Goal: Information Seeking & Learning: Learn about a topic

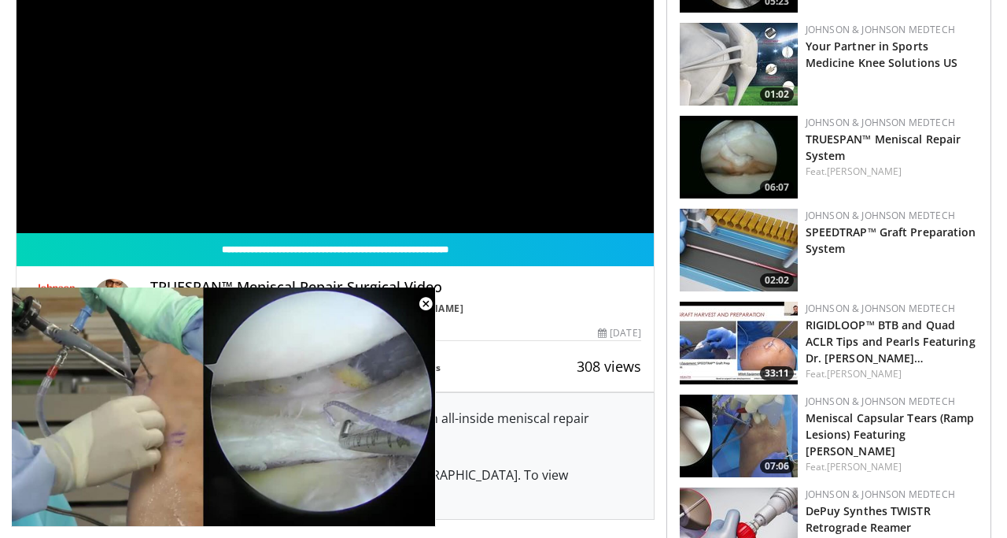
scroll to position [191, 0]
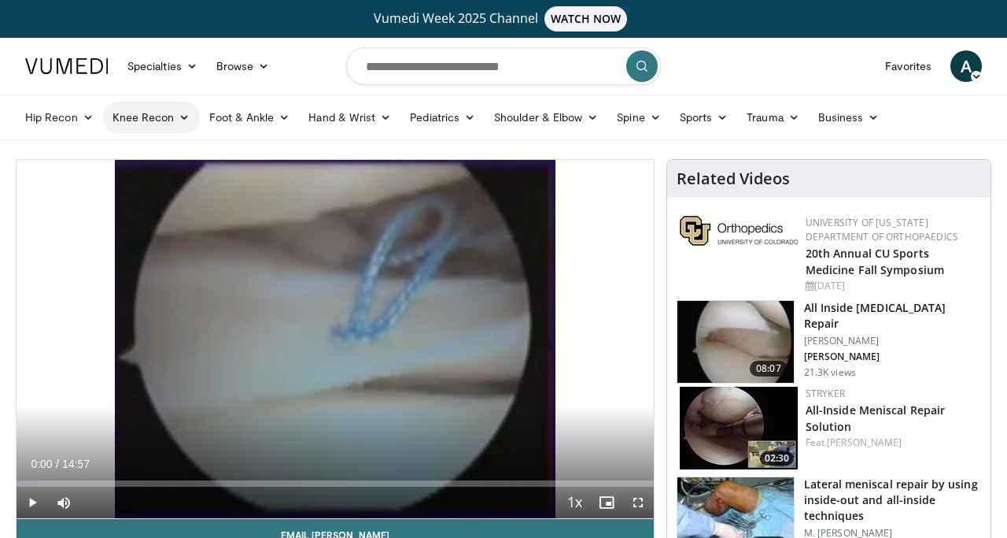
click at [129, 126] on link "Knee Recon" at bounding box center [151, 117] width 97 height 31
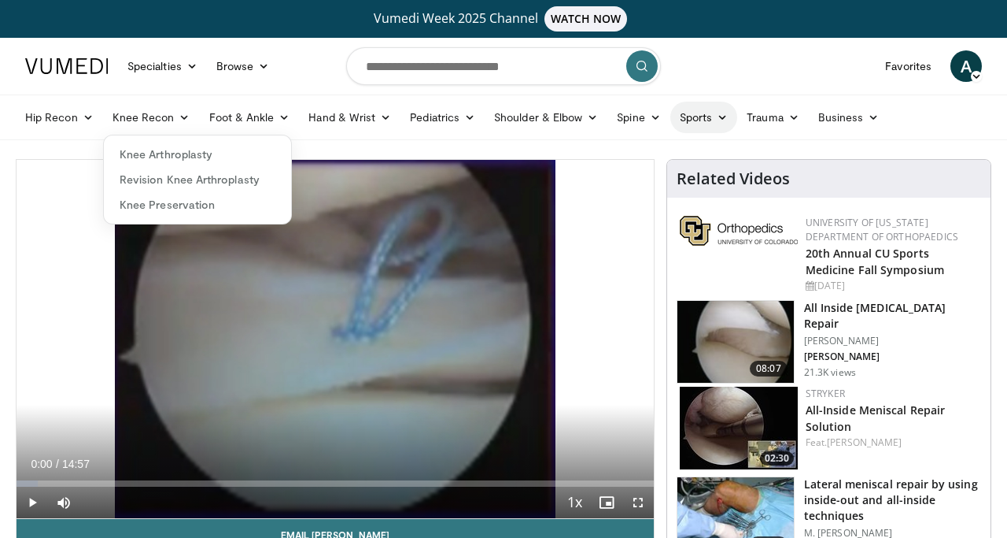
click at [691, 124] on link "Sports" at bounding box center [705, 117] width 68 height 31
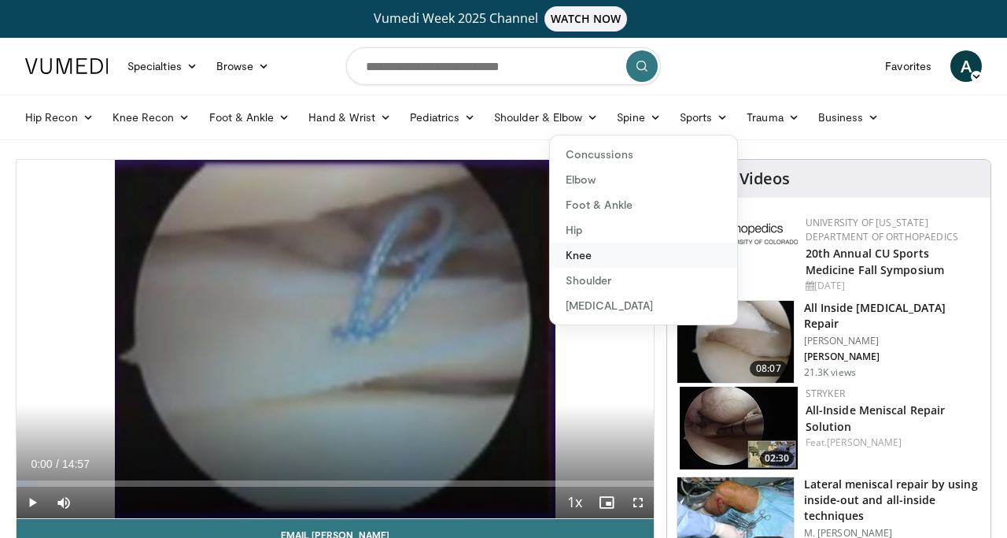
click at [581, 251] on link "Knee" at bounding box center [643, 254] width 187 height 25
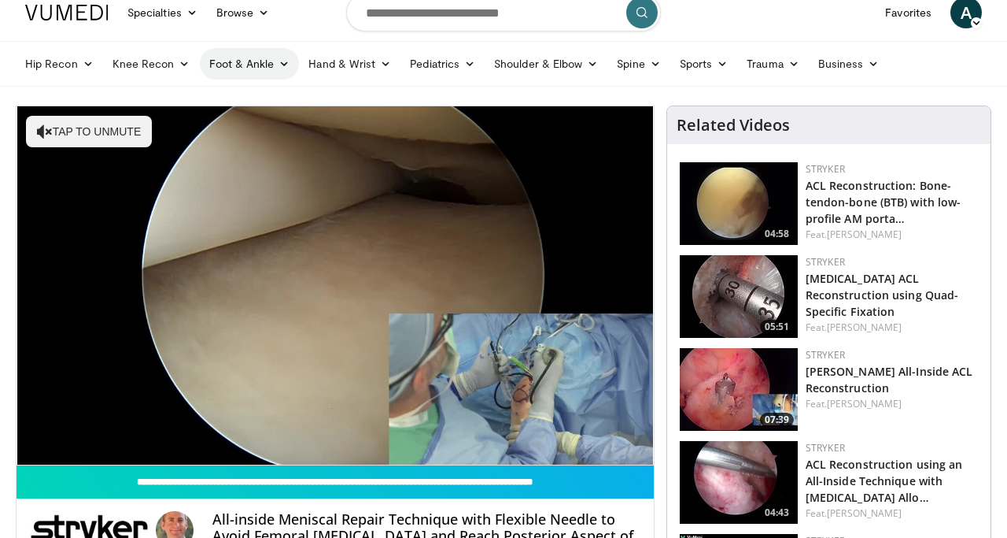
scroll to position [55, 0]
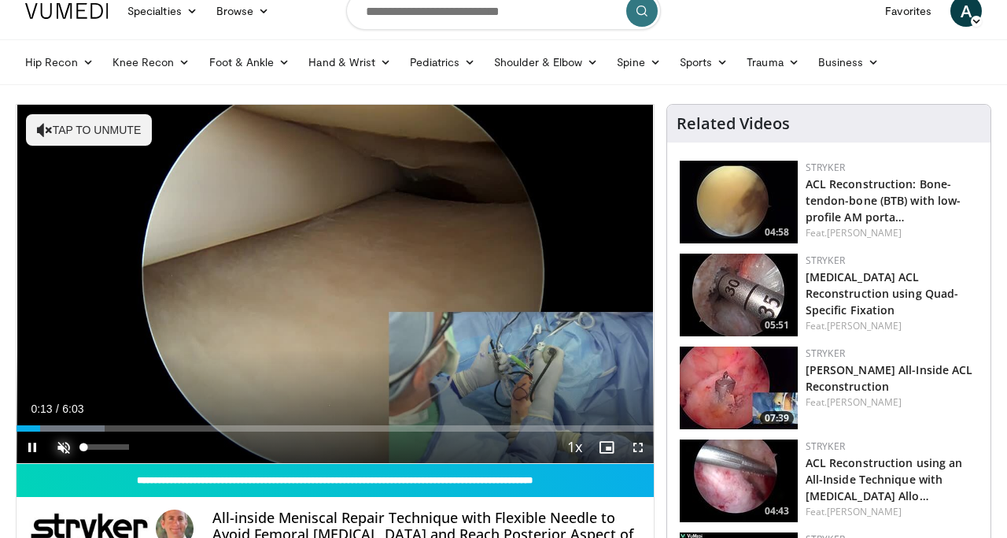
click at [68, 452] on span "Video Player" at bounding box center [63, 446] width 31 height 31
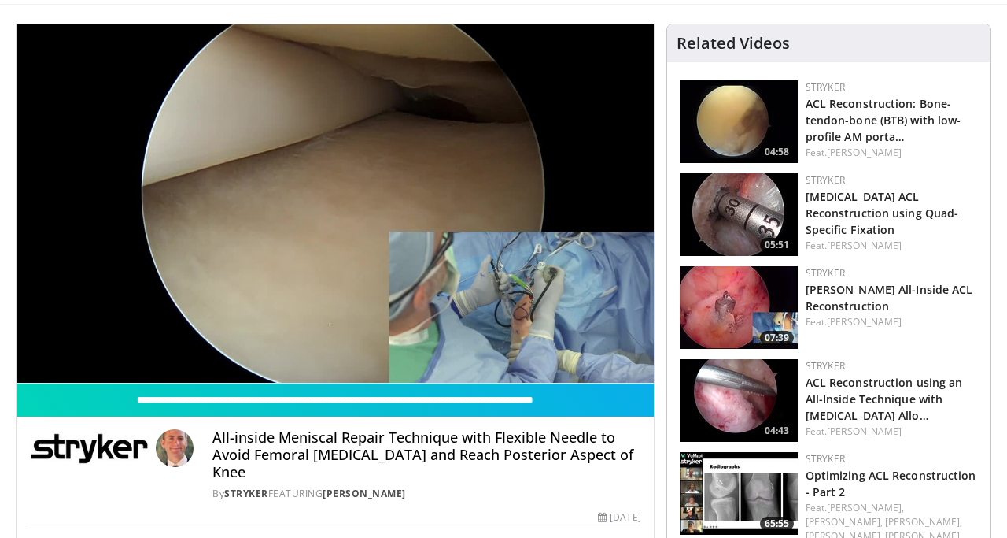
scroll to position [0, 0]
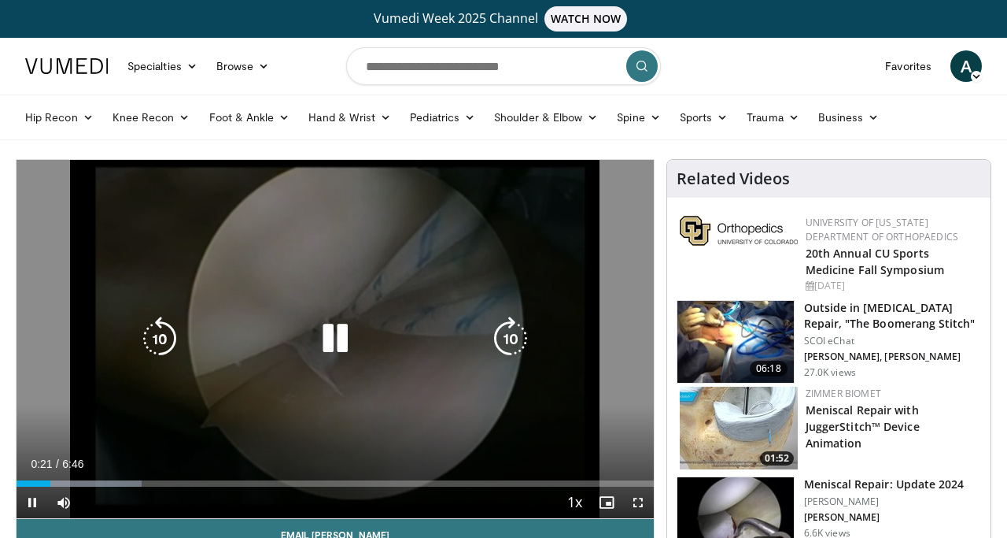
click at [331, 356] on icon "Video Player" at bounding box center [335, 338] width 44 height 44
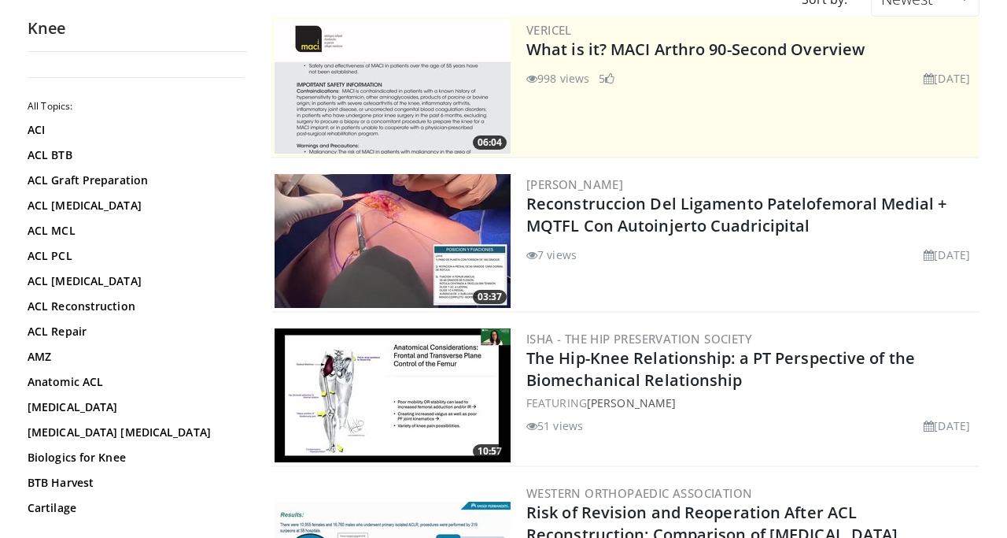
scroll to position [319, 0]
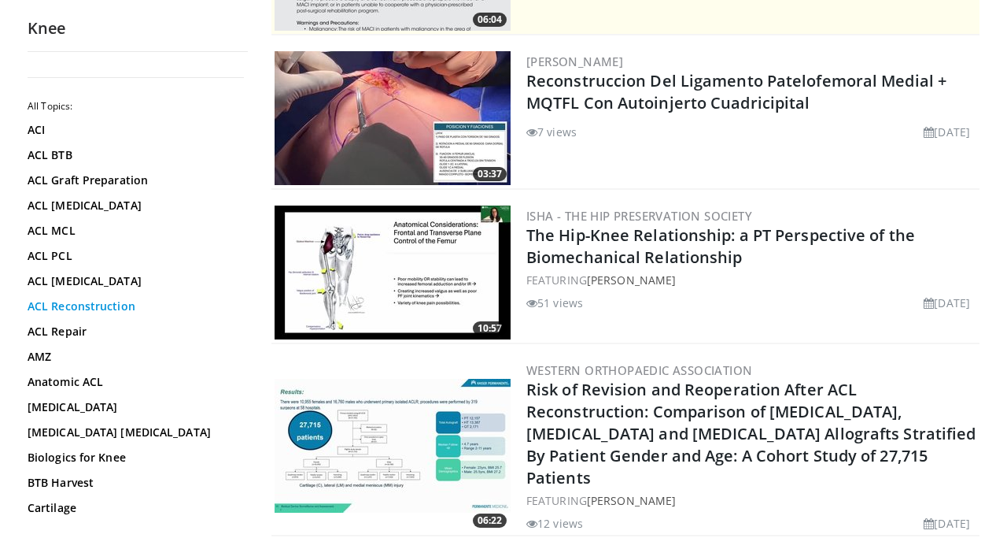
click at [45, 305] on link "ACL Reconstruction" at bounding box center [134, 306] width 213 height 16
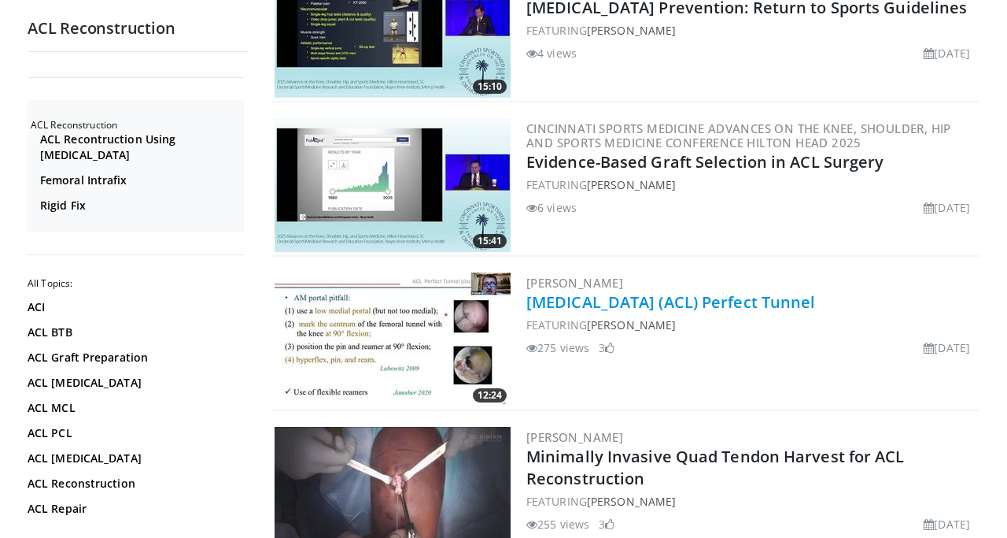
scroll to position [1559, 0]
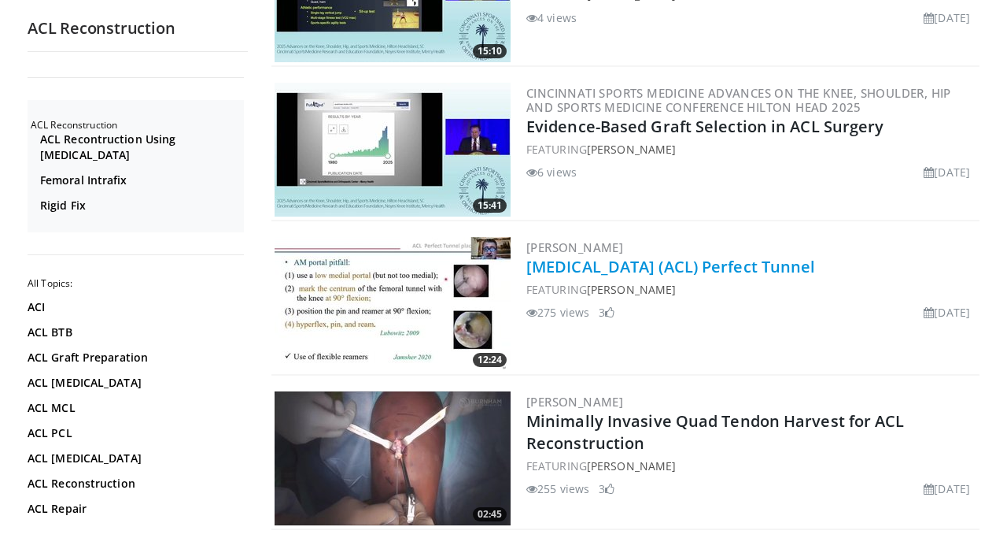
click at [642, 256] on link "[MEDICAL_DATA] (ACL) Perfect Tunnel" at bounding box center [672, 266] width 290 height 21
